Goal: Book appointment/travel/reservation

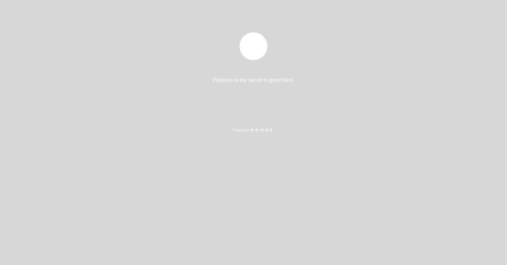
select select "es"
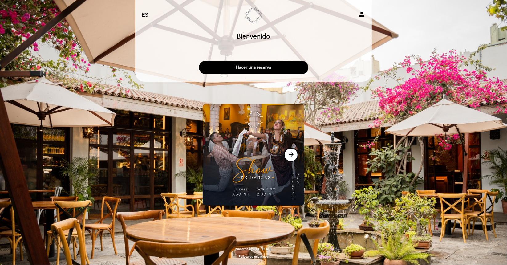
click at [237, 67] on button "Hacer una reserva" at bounding box center [253, 68] width 109 height 14
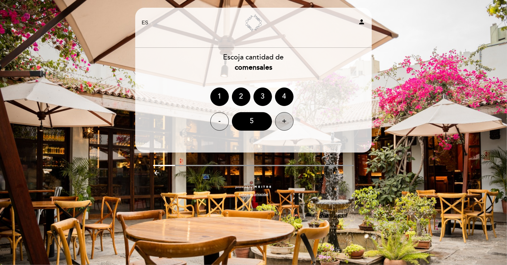
click at [285, 121] on div "+" at bounding box center [284, 121] width 18 height 18
click at [264, 123] on div "7" at bounding box center [252, 121] width 40 height 18
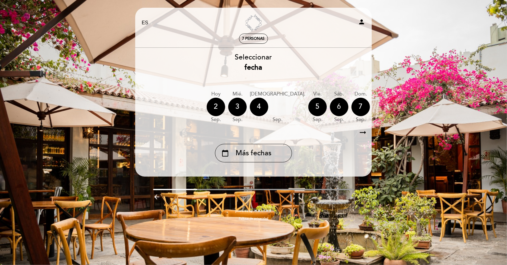
click at [330, 108] on div "6" at bounding box center [339, 107] width 18 height 18
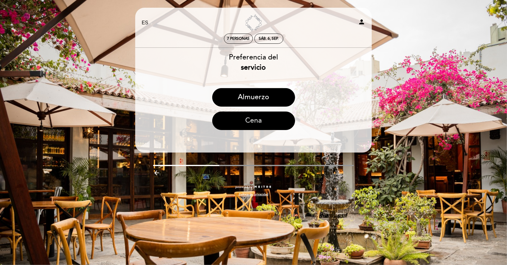
click at [264, 118] on button "Cena" at bounding box center [253, 121] width 83 height 18
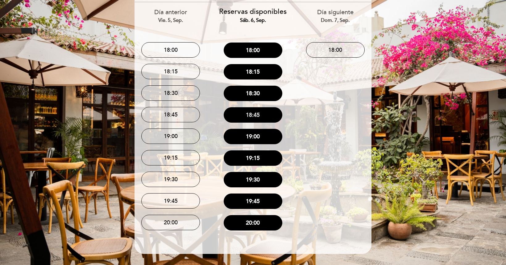
scroll to position [46, 0]
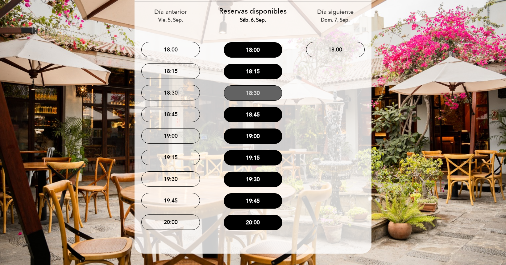
click at [265, 94] on button "18:30" at bounding box center [253, 92] width 59 height 15
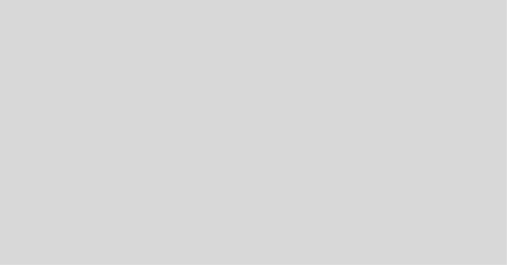
select select "es"
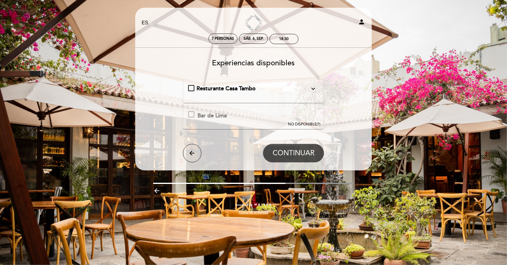
click at [192, 114] on div at bounding box center [191, 114] width 6 height 6
click at [298, 124] on span "NO DISPONIBLE" at bounding box center [302, 124] width 29 height 5
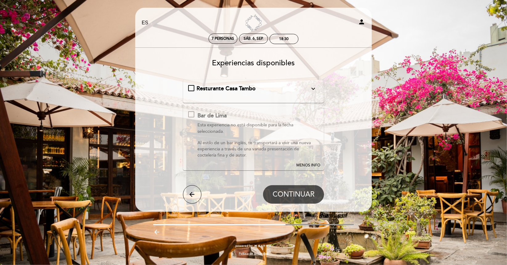
click at [195, 96] on div "Resturante Casa Tambo expand_more En nuestra amplia terraza o interiores acoged…" at bounding box center [253, 91] width 131 height 13
click at [191, 88] on div "Resturante Casa Tambo expand_more En nuestra amplia terraza o interiores acoged…" at bounding box center [253, 89] width 131 height 8
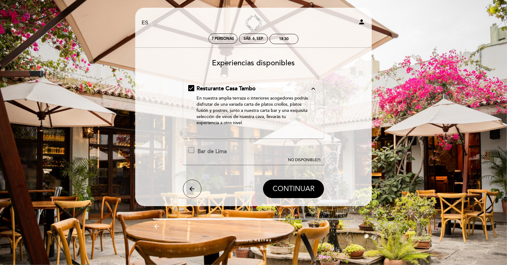
click at [297, 190] on span "CONTINUAR" at bounding box center [294, 189] width 42 height 9
